Goal: Find specific page/section: Find specific page/section

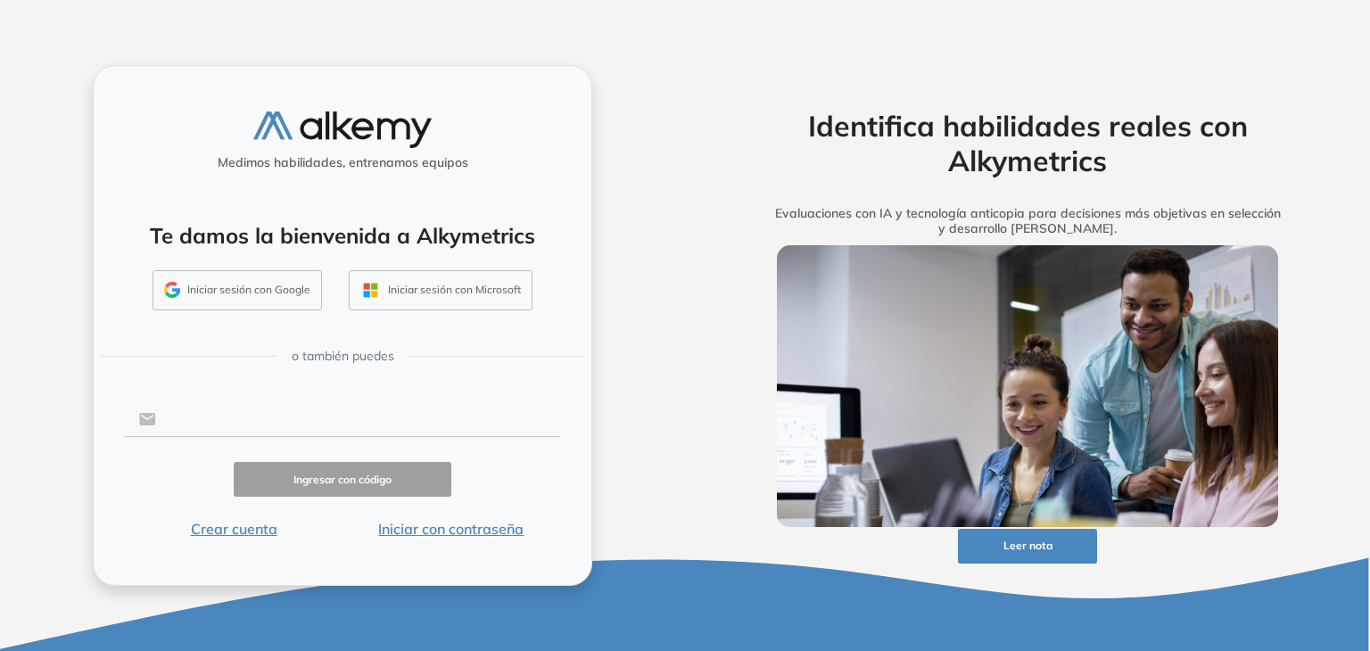
click at [297, 423] on input "text" at bounding box center [358, 419] width 404 height 34
type input "**********"
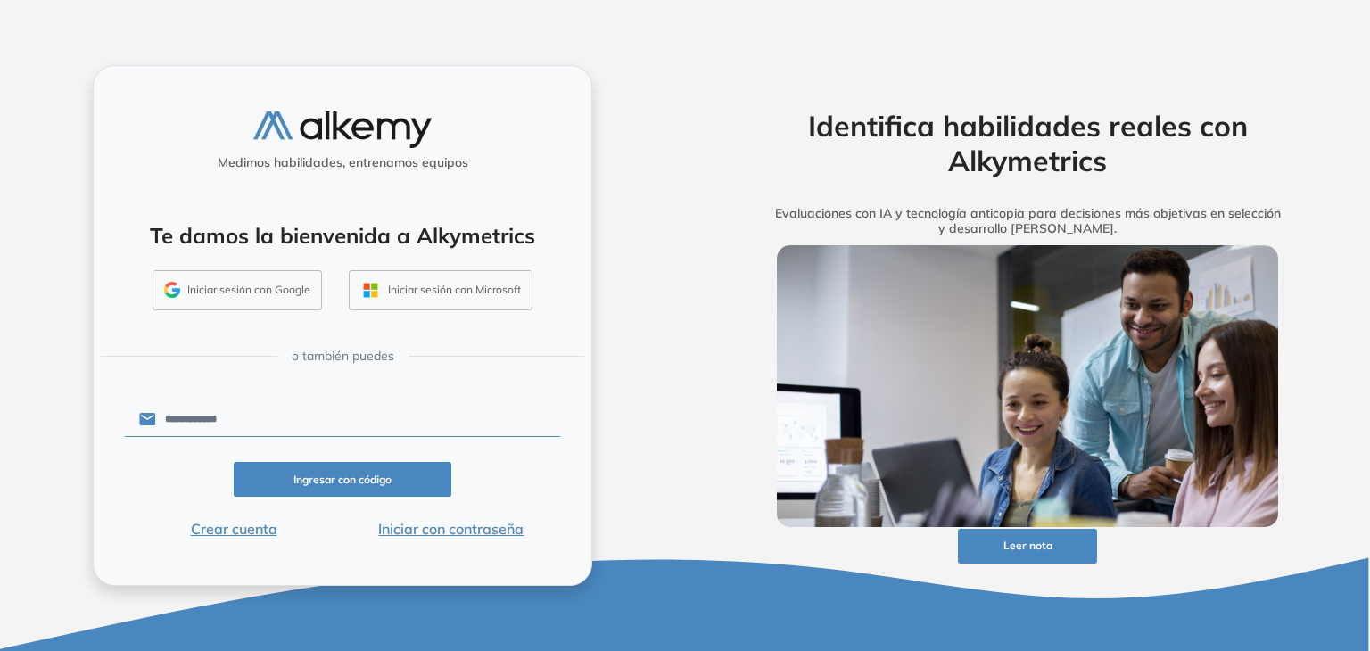
click at [413, 472] on button "Ingresar con código" at bounding box center [343, 479] width 218 height 35
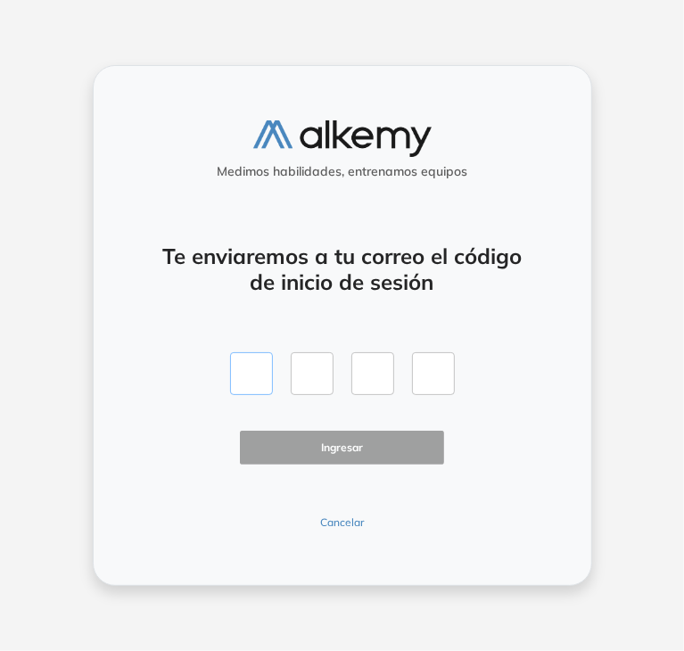
click at [232, 359] on input "text" at bounding box center [251, 373] width 43 height 43
type input "*"
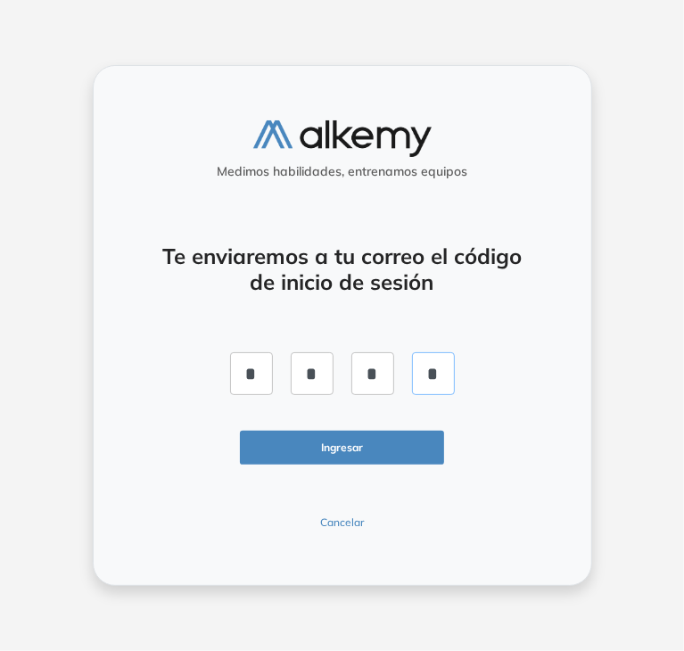
type input "*"
click at [321, 443] on button "Ingresar" at bounding box center [342, 448] width 205 height 35
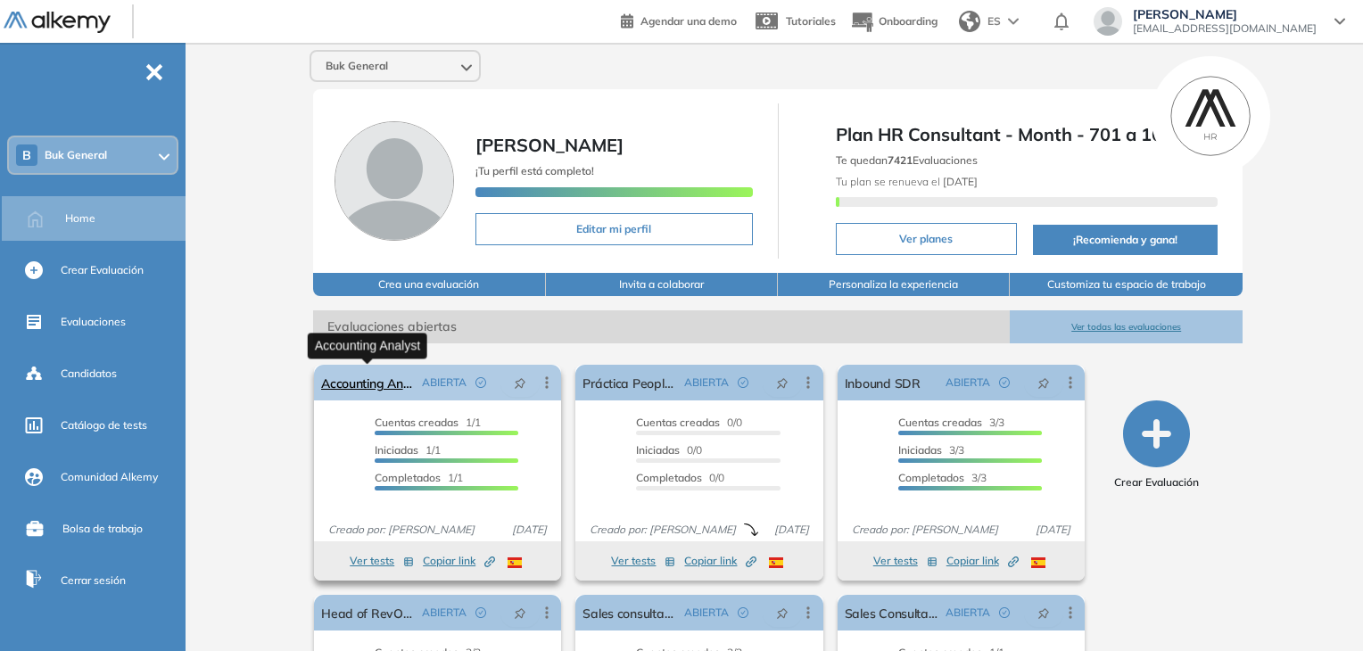
click at [400, 379] on link "Accounting Analyst" at bounding box center [368, 383] width 94 height 36
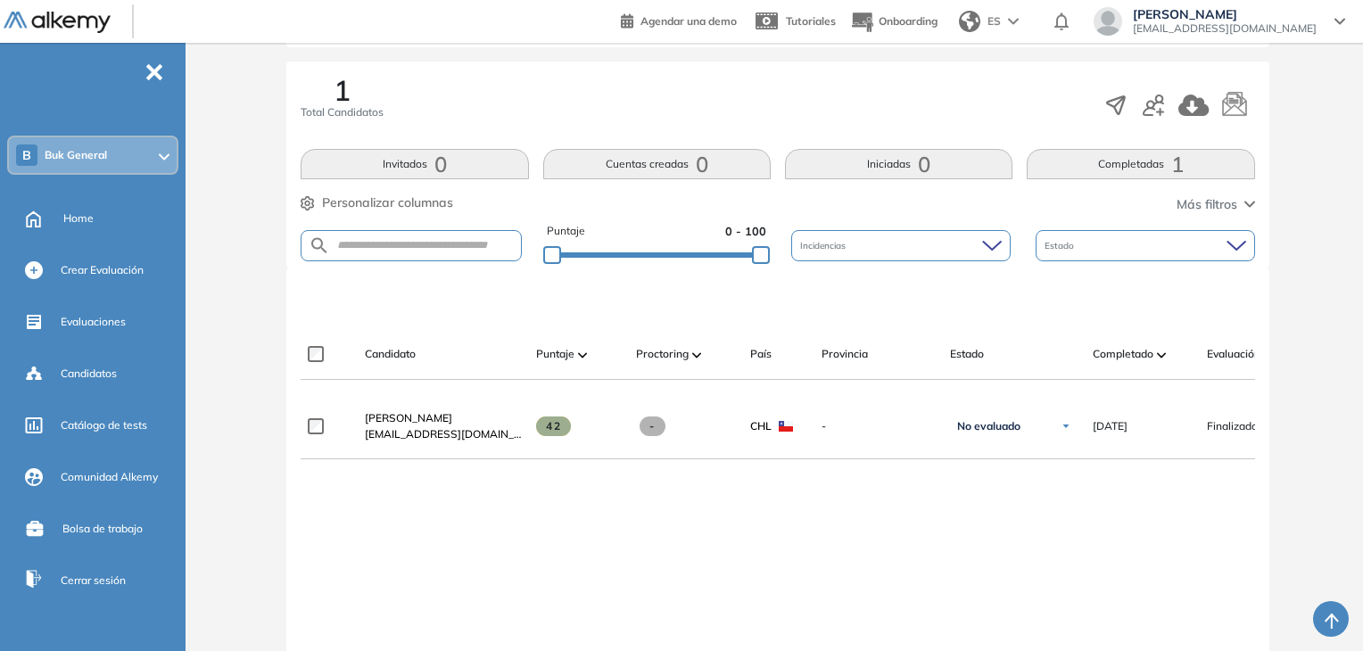
scroll to position [285, 0]
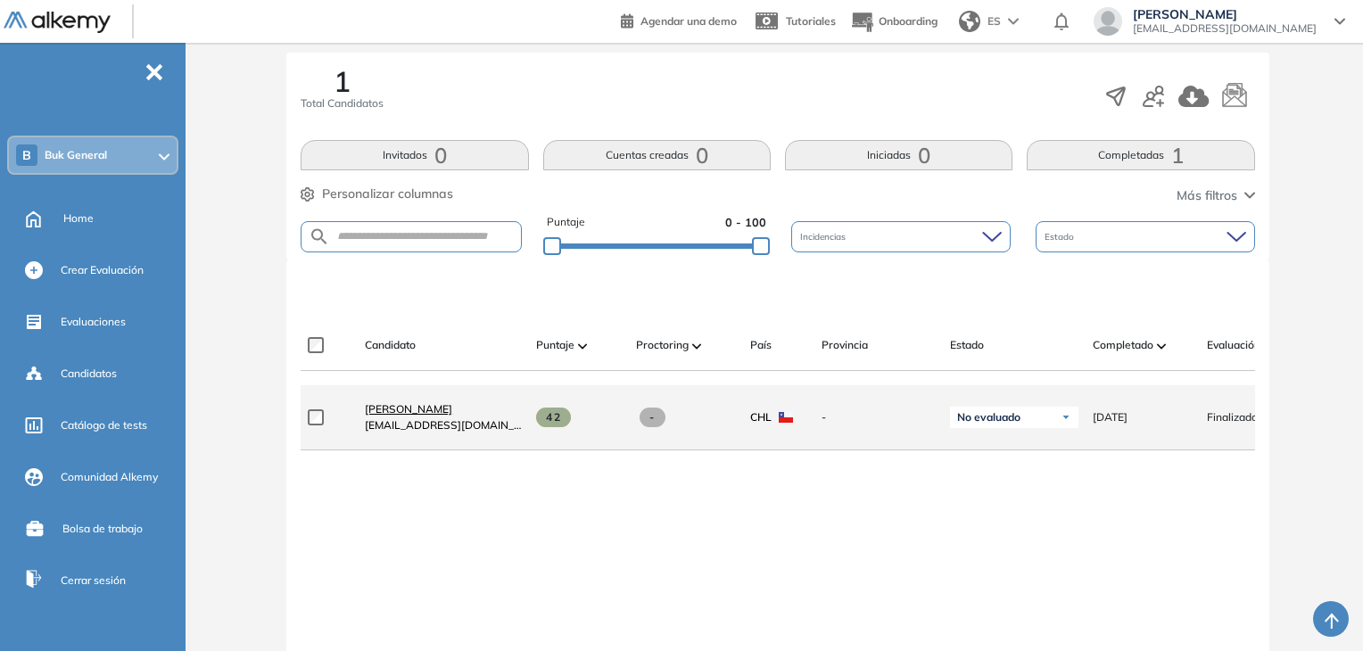
click at [423, 411] on span "[PERSON_NAME]" at bounding box center [408, 408] width 87 height 13
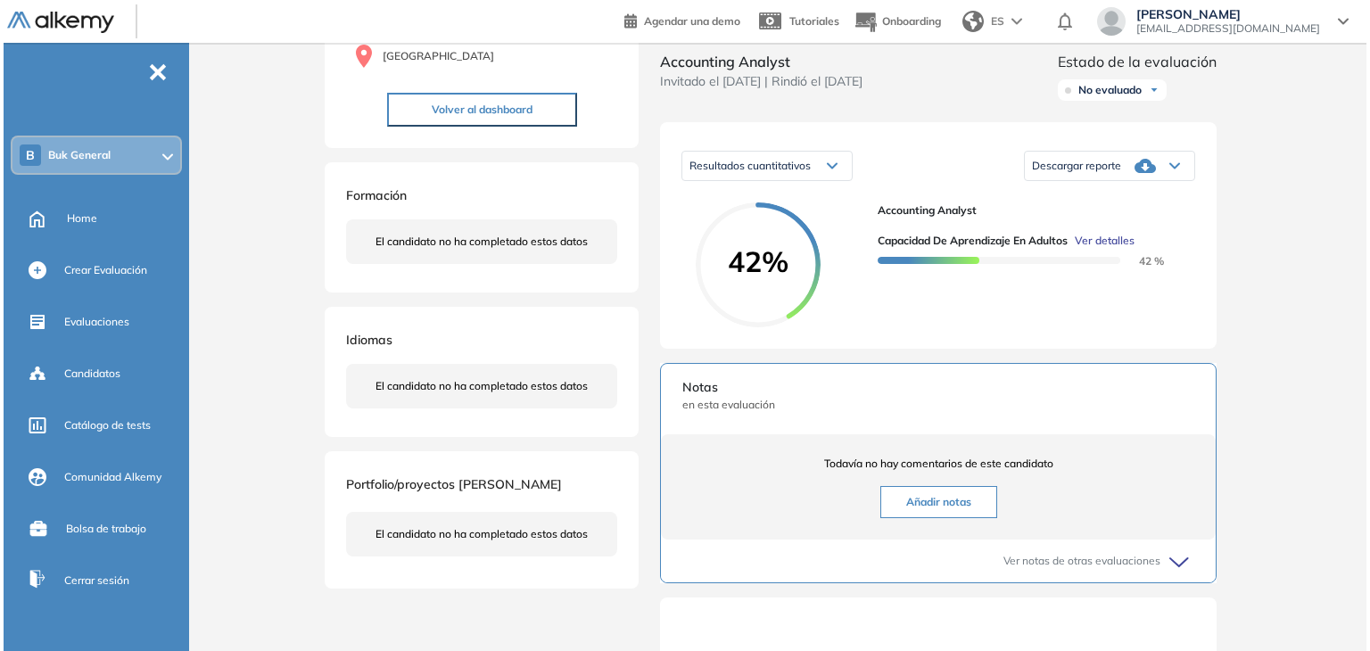
scroll to position [178, 0]
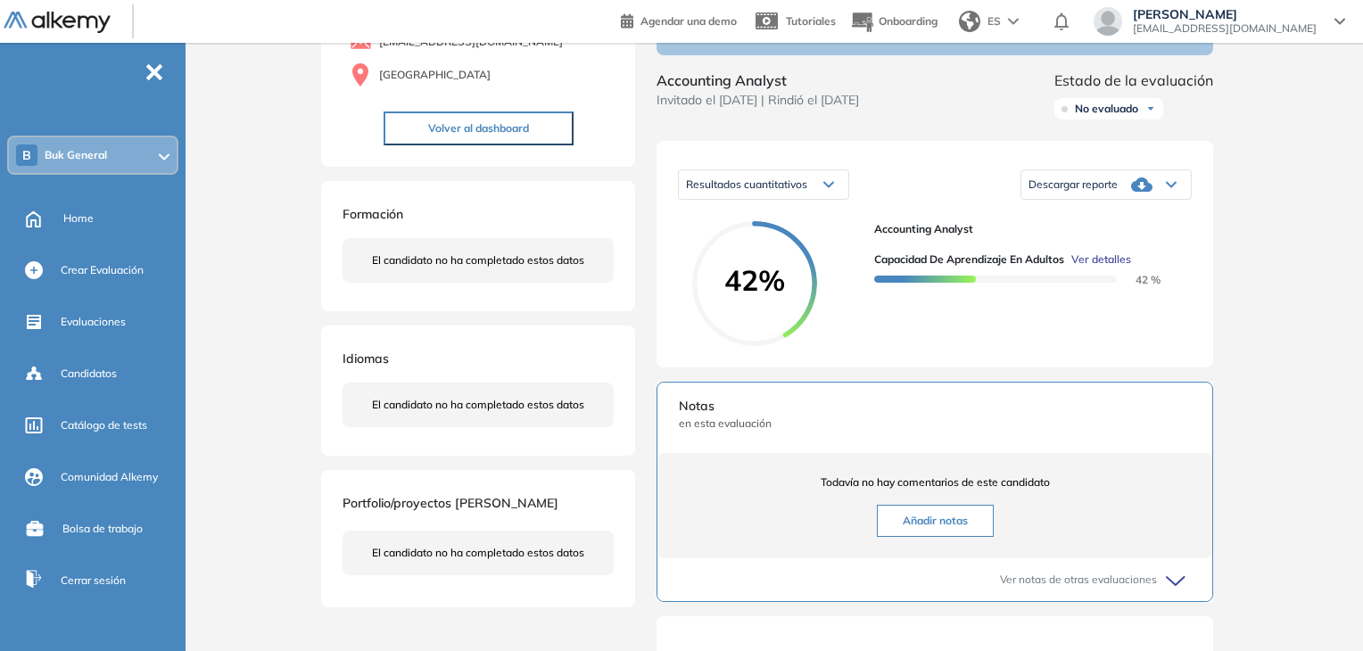
click at [1114, 268] on span "Ver detalles" at bounding box center [1101, 260] width 60 height 16
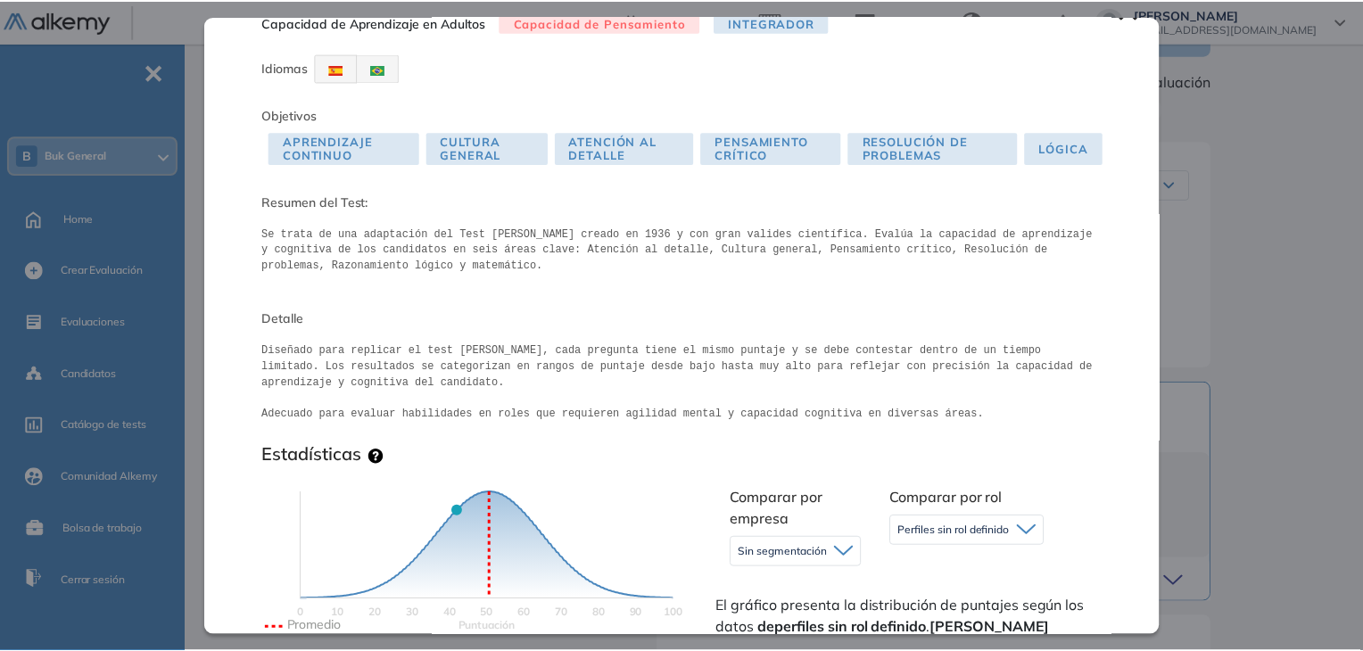
scroll to position [0, 0]
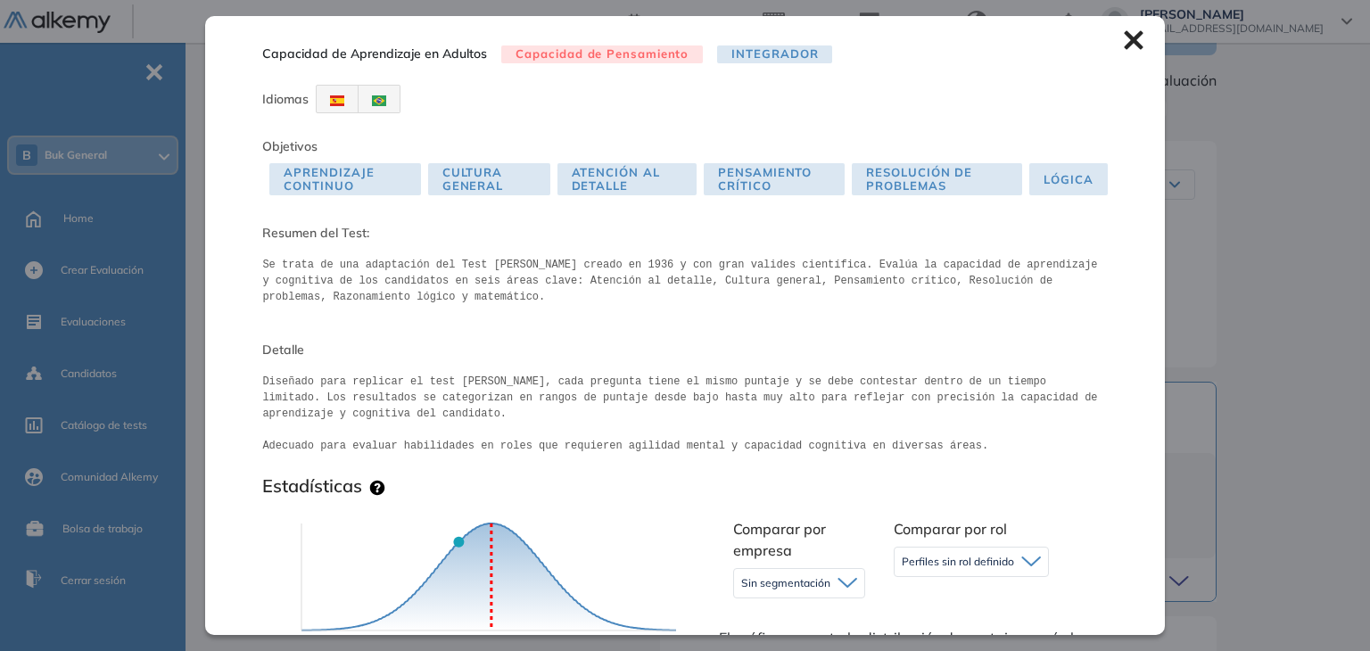
click at [1124, 47] on icon at bounding box center [1134, 40] width 20 height 20
